Goal: Check status

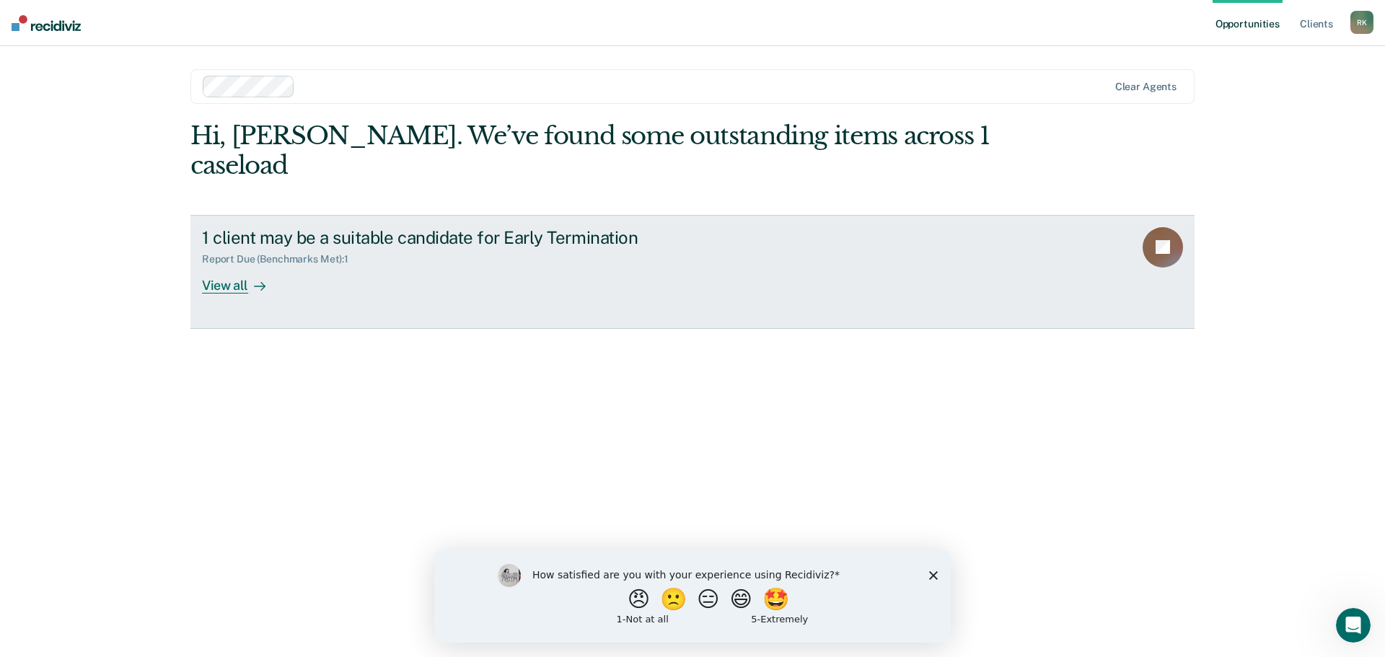
click at [248, 277] on div at bounding box center [256, 285] width 17 height 17
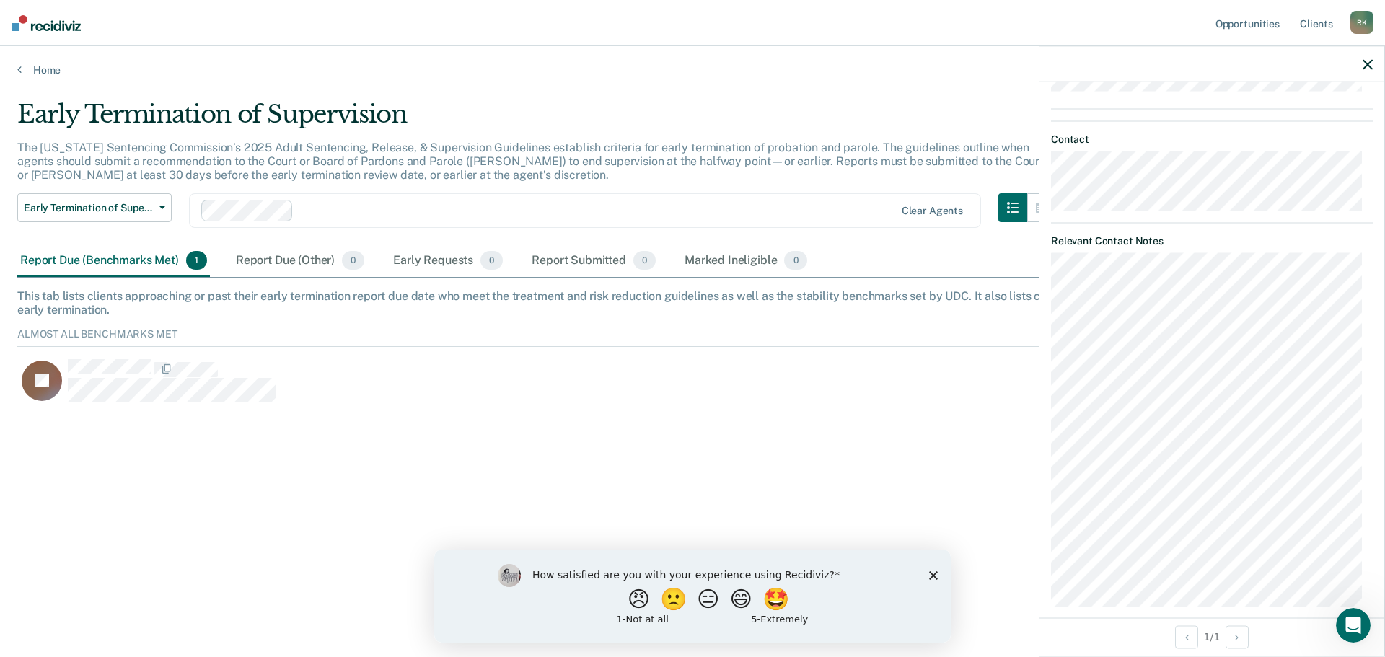
scroll to position [586, 0]
drag, startPoint x: 1361, startPoint y: 60, endPoint x: 1216, endPoint y: 10, distance: 153.3
click at [1359, 59] on div at bounding box center [1211, 64] width 345 height 36
